Goal: Task Accomplishment & Management: Manage account settings

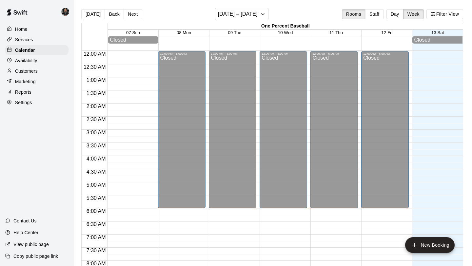
scroll to position [380, 0]
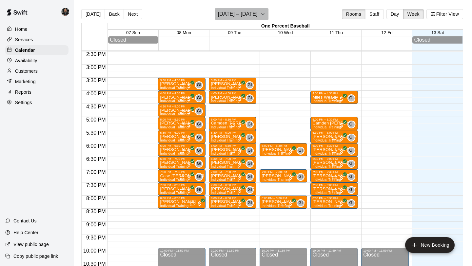
click at [241, 20] on button "[DATE] – [DATE]" at bounding box center [241, 14] width 53 height 12
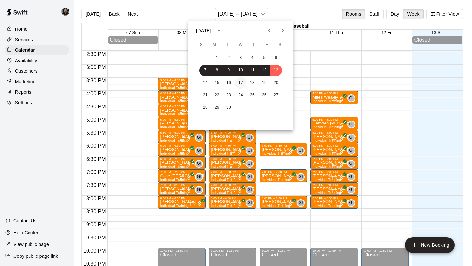
click at [241, 83] on button "17" at bounding box center [241, 83] width 12 height 12
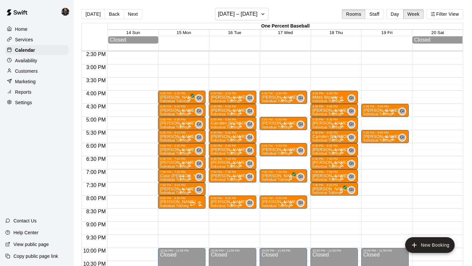
click at [37, 69] on p "Customers" at bounding box center [26, 71] width 23 height 7
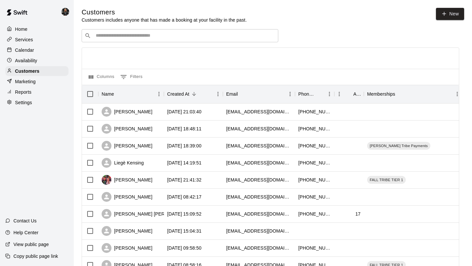
click at [157, 35] on input "Search customers by name or email" at bounding box center [185, 35] width 182 height 7
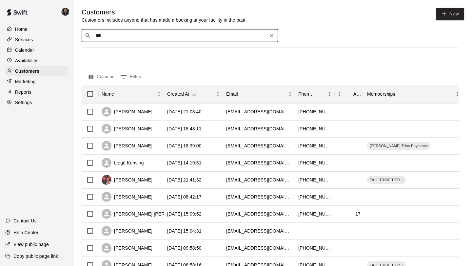
type input "****"
click at [153, 52] on div "[PERSON_NAME] [EMAIL_ADDRESS][DOMAIN_NAME]" at bounding box center [186, 53] width 173 height 14
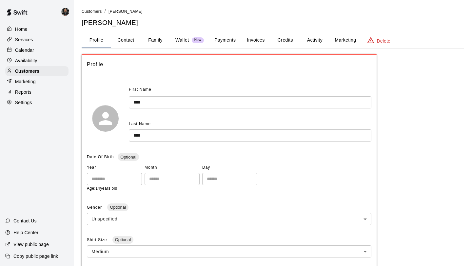
click at [229, 44] on button "Payments" at bounding box center [225, 40] width 32 height 16
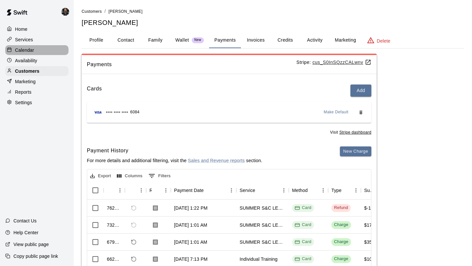
click at [29, 49] on p "Calendar" at bounding box center [24, 50] width 19 height 7
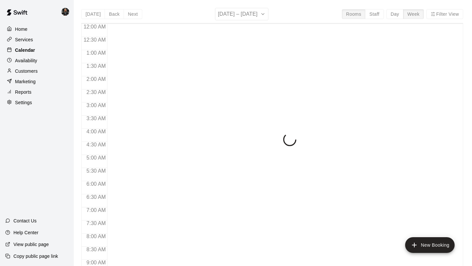
scroll to position [380, 0]
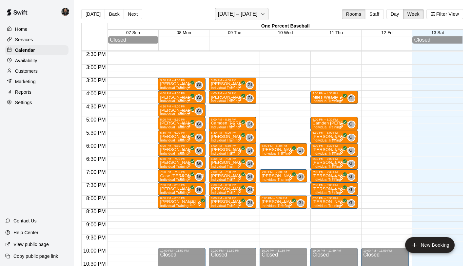
click at [232, 13] on h6 "[DATE] – [DATE]" at bounding box center [238, 14] width 40 height 9
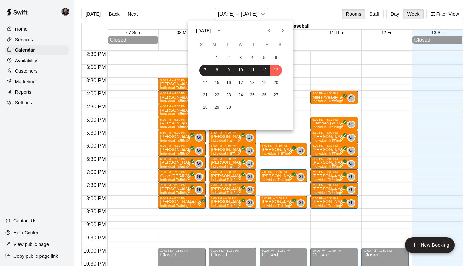
click at [223, 86] on div "14 15 16 17 18 19 20" at bounding box center [240, 83] width 105 height 12
click at [232, 84] on button "16" at bounding box center [229, 83] width 12 height 12
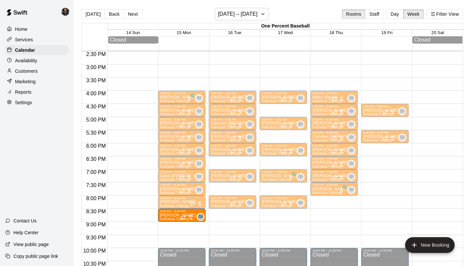
drag, startPoint x: 241, startPoint y: 163, endPoint x: 183, endPoint y: 218, distance: 79.7
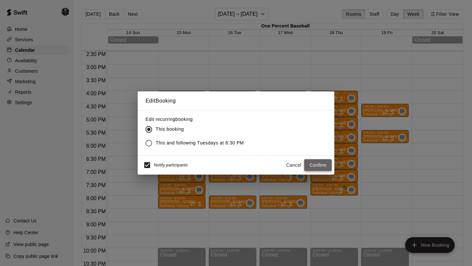
click at [314, 165] on button "Confirm" at bounding box center [318, 165] width 28 height 12
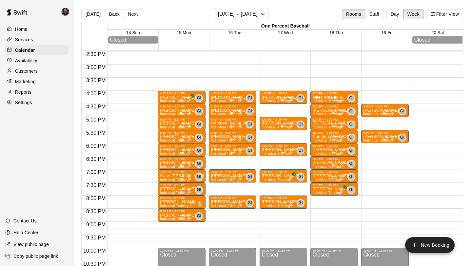
click at [162, 137] on p "[PERSON_NAME]" at bounding box center [178, 137] width 36 height 0
click at [165, 172] on icon "delete" at bounding box center [167, 175] width 8 height 8
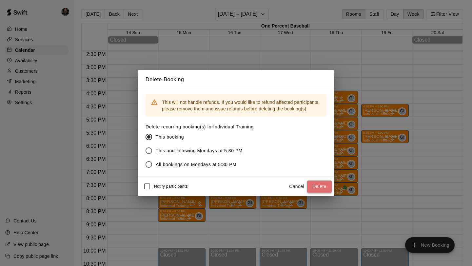
click at [317, 187] on button "Delete" at bounding box center [319, 187] width 25 height 12
